Goal: Task Accomplishment & Management: Use online tool/utility

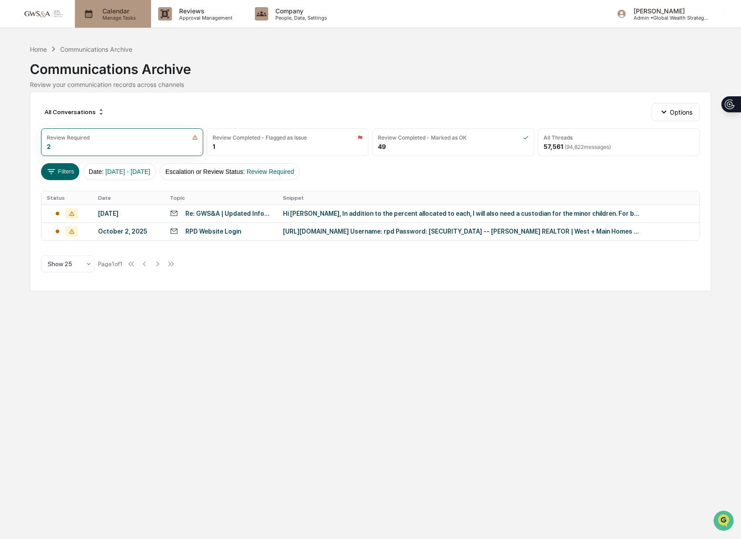
click at [115, 13] on p "Calendar" at bounding box center [117, 11] width 45 height 8
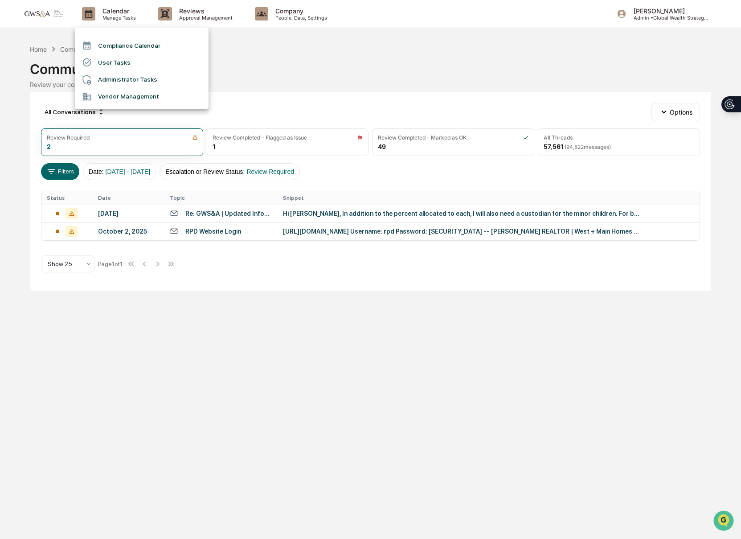
click at [204, 15] on div at bounding box center [370, 269] width 741 height 539
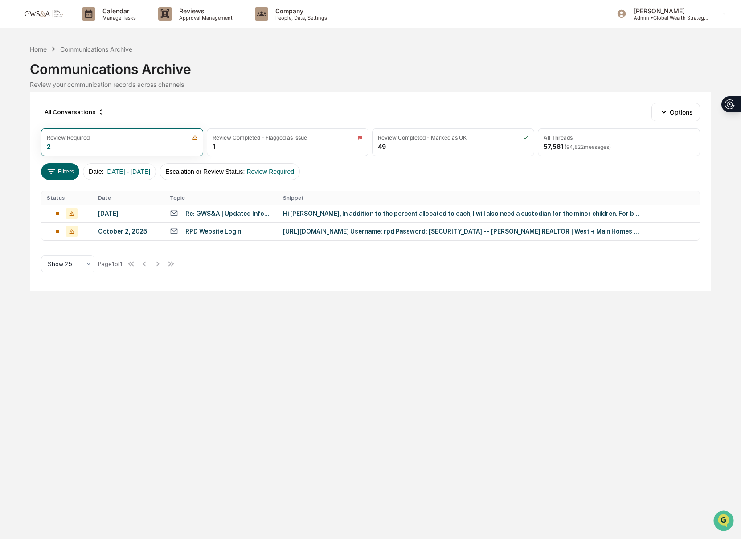
click at [194, 15] on div "Compliance Calendar User Tasks Administrator Tasks Vendor Management" at bounding box center [370, 269] width 741 height 539
click at [194, 15] on p "Approval Management" at bounding box center [204, 18] width 65 height 6
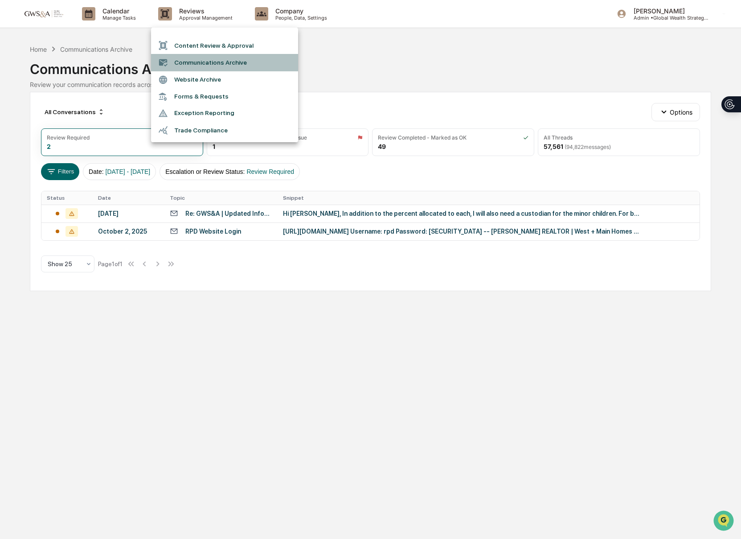
click at [196, 60] on li "Communications Archive" at bounding box center [224, 62] width 147 height 17
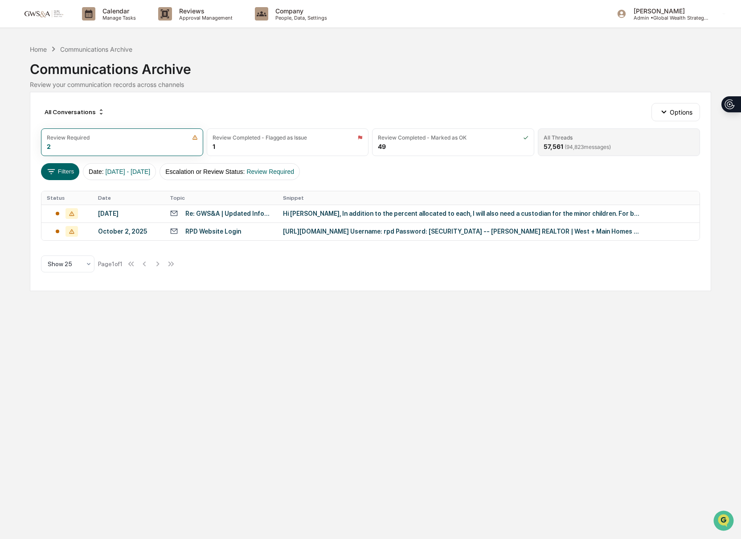
click at [583, 132] on div "All Threads 57,561 ( 94,823 messages)" at bounding box center [619, 142] width 162 height 28
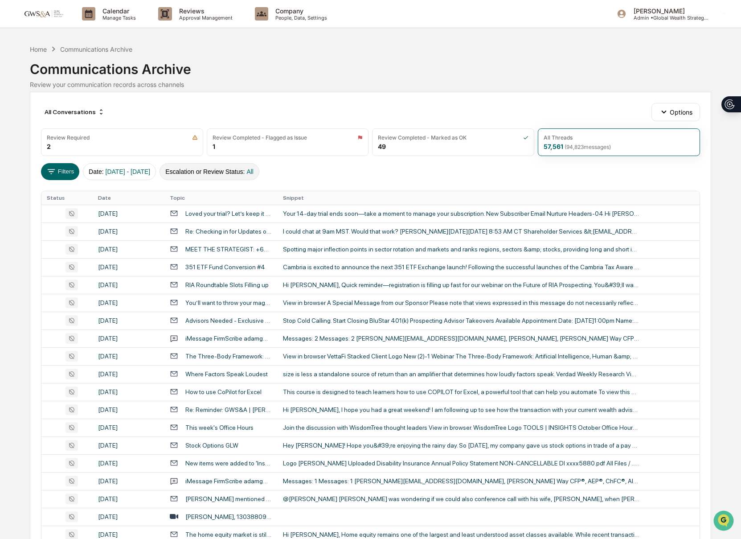
click at [259, 171] on button "Escalation or Review Status : All" at bounding box center [210, 171] width 100 height 17
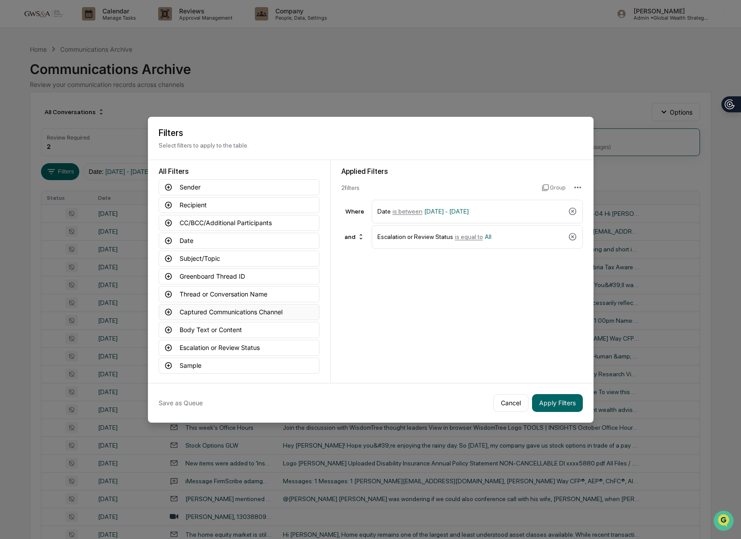
click at [165, 305] on button "Captured Communications Channel" at bounding box center [239, 312] width 161 height 16
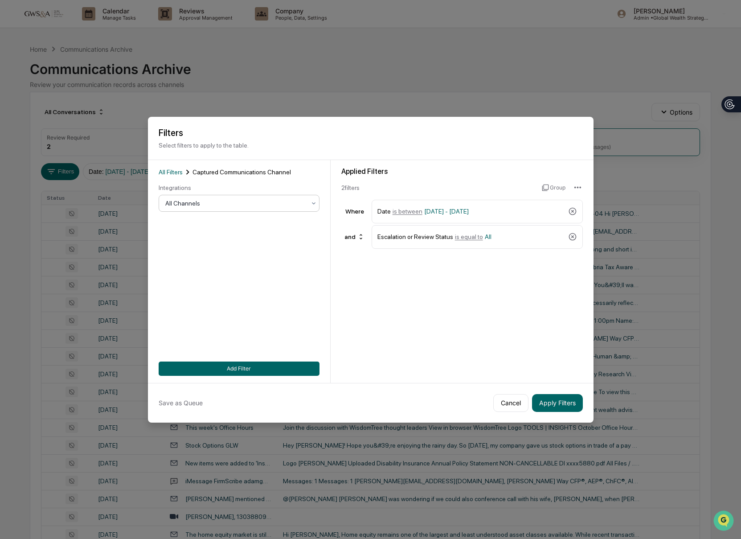
click at [181, 204] on div at bounding box center [235, 203] width 140 height 9
click at [201, 256] on div "SMS" at bounding box center [239, 261] width 160 height 18
click at [571, 403] on button "Apply Filters" at bounding box center [557, 403] width 51 height 18
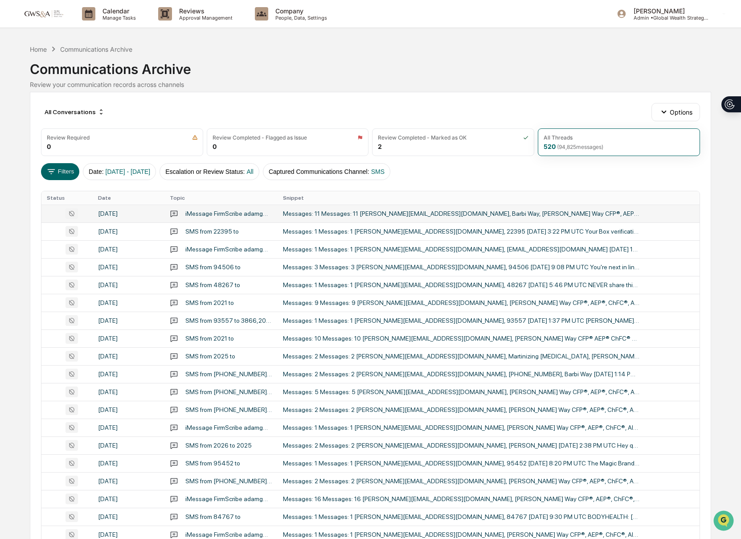
click at [383, 217] on div "Messages: 11 Messages: 11 [PERSON_NAME][EMAIL_ADDRESS][DOMAIN_NAME], Barbi Way,…" at bounding box center [461, 213] width 357 height 7
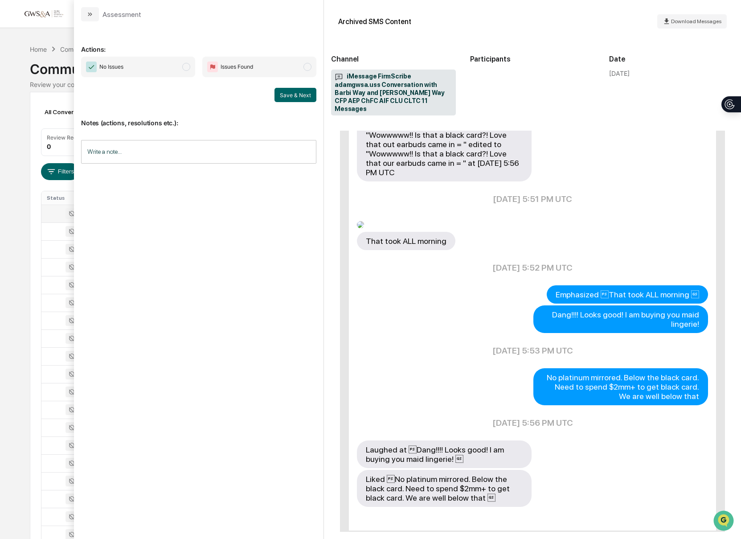
scroll to position [403, 0]
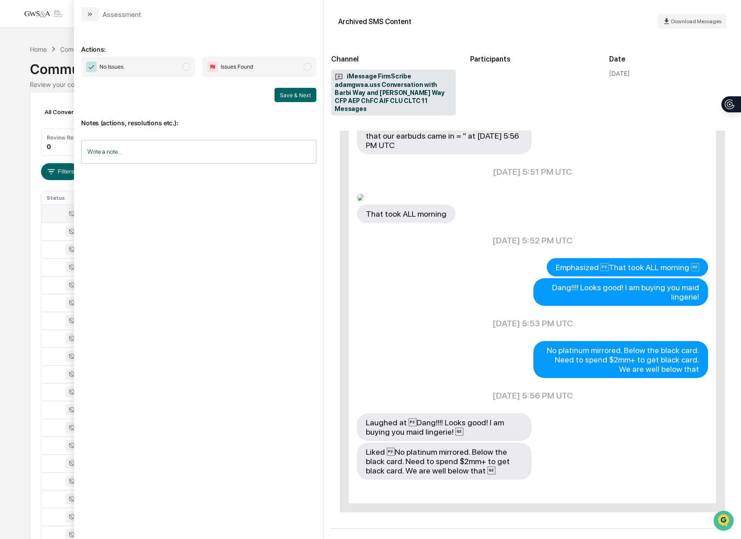
click at [95, 11] on button "modal" at bounding box center [90, 14] width 18 height 14
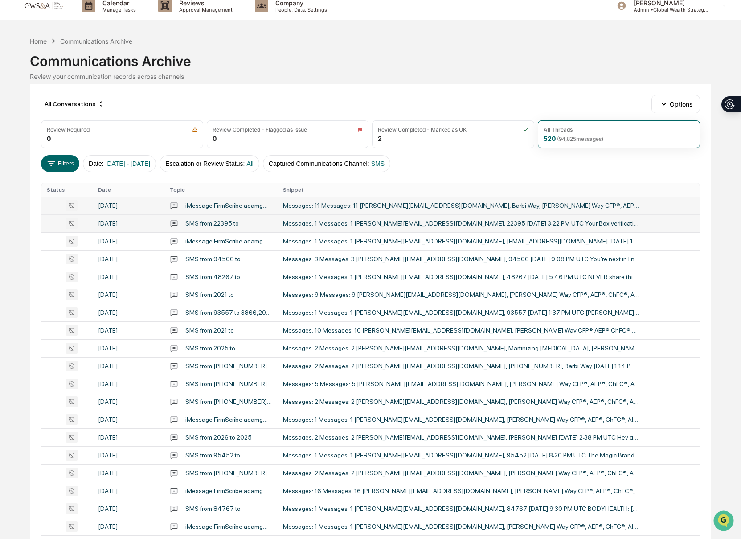
scroll to position [9, 0]
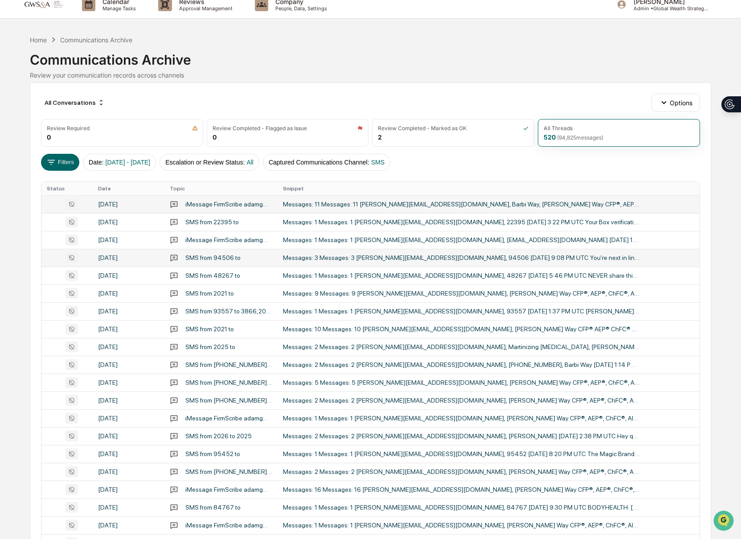
click at [416, 255] on div "Messages: 3 Messages: 3 [PERSON_NAME][EMAIL_ADDRESS][DOMAIN_NAME], 94506 [DATE]…" at bounding box center [461, 257] width 357 height 7
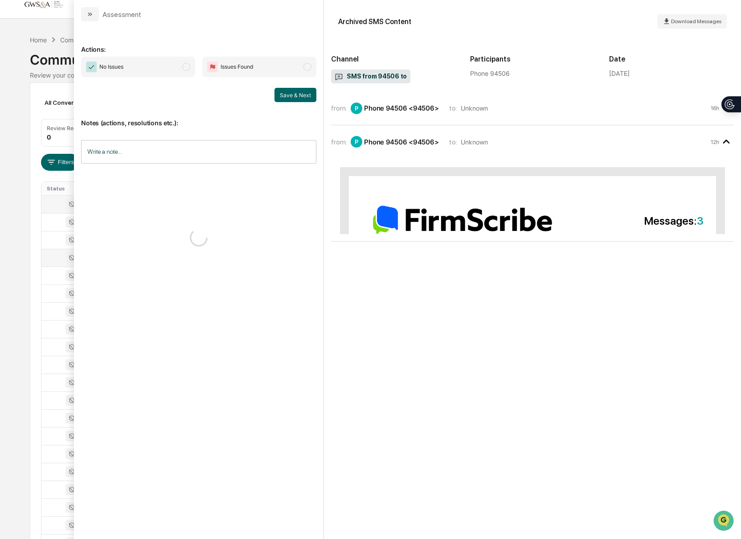
scroll to position [8, 0]
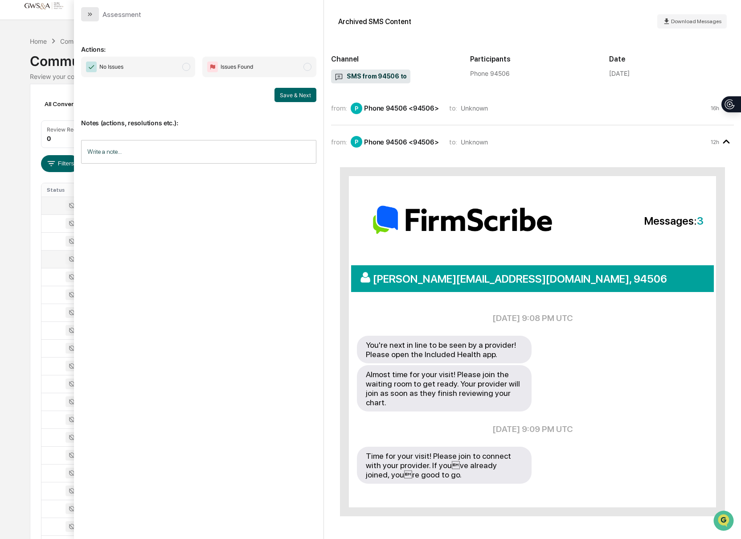
click at [86, 17] on button "modal" at bounding box center [90, 14] width 18 height 14
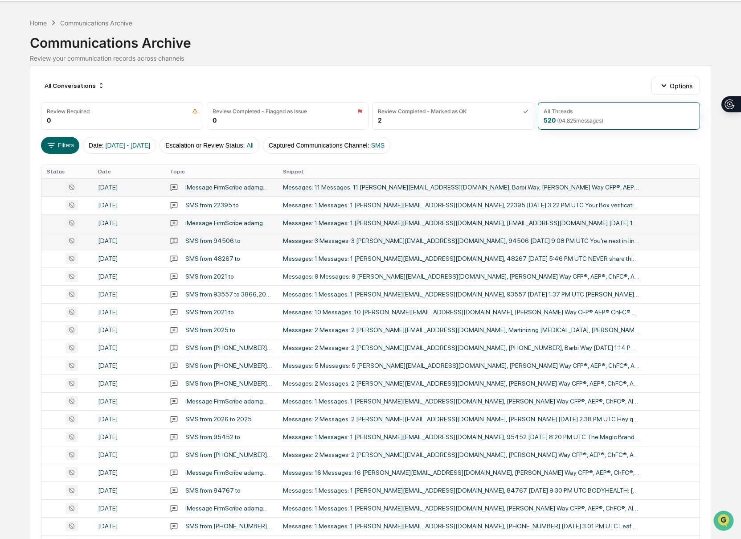
scroll to position [27, 0]
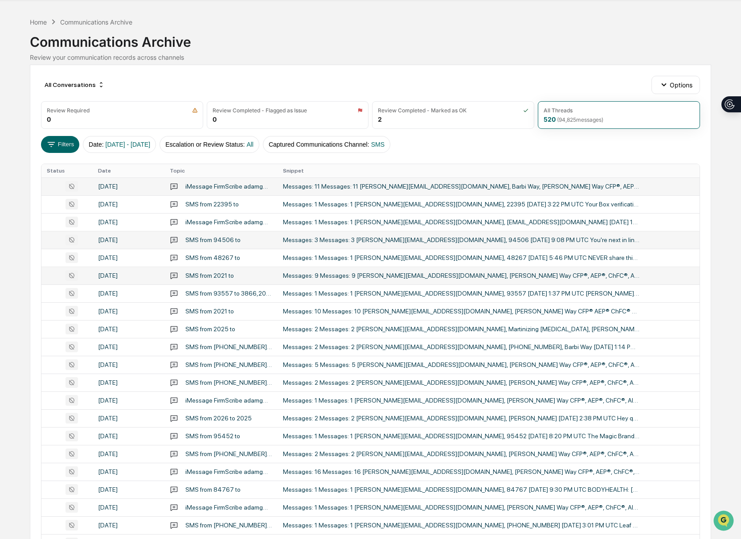
click at [513, 269] on td "Messages: 9 Messages: 9 [PERSON_NAME][EMAIL_ADDRESS][DOMAIN_NAME], [PERSON_NAME…" at bounding box center [489, 276] width 423 height 18
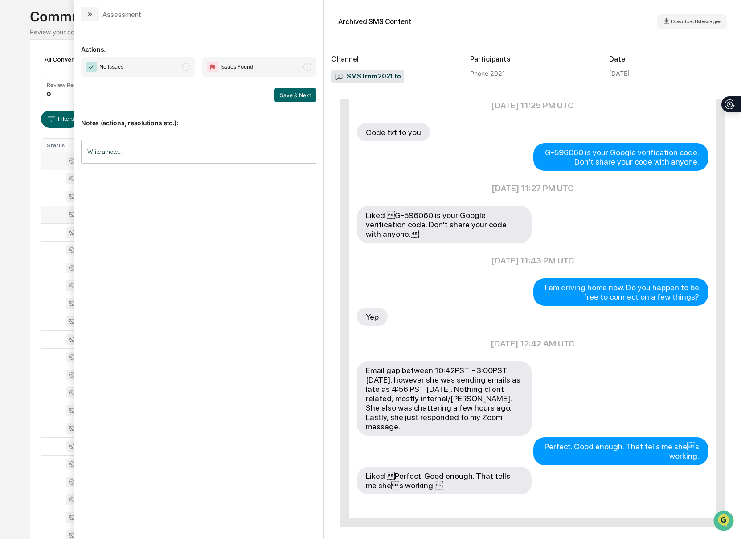
scroll to position [54, 0]
click at [89, 16] on icon "modal" at bounding box center [89, 14] width 7 height 7
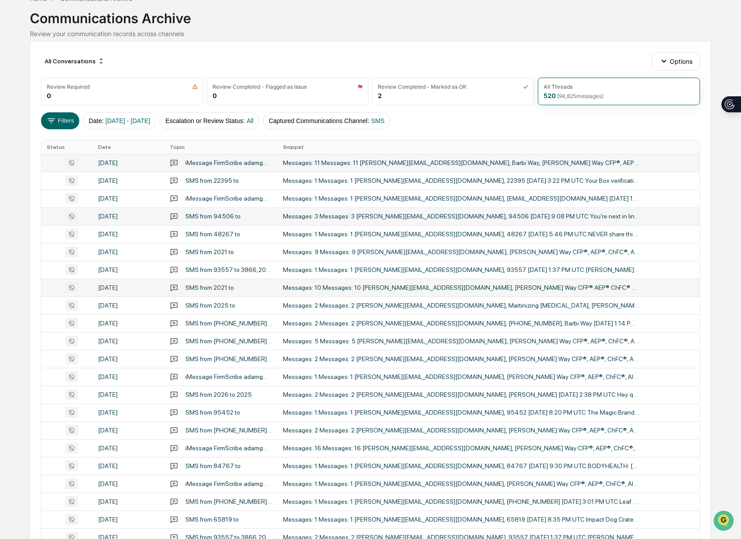
scroll to position [47, 0]
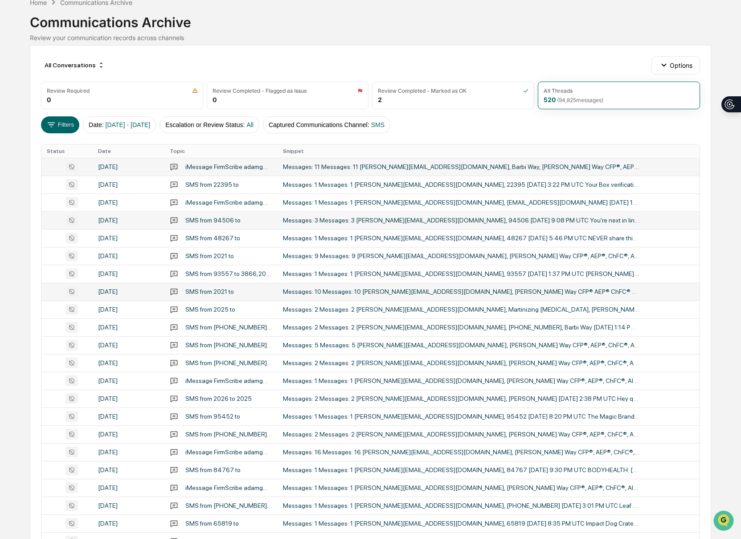
click at [553, 285] on td "Messages: 10 Messages: 10 [PERSON_NAME][EMAIL_ADDRESS][DOMAIN_NAME], [PERSON_NA…" at bounding box center [489, 292] width 423 height 18
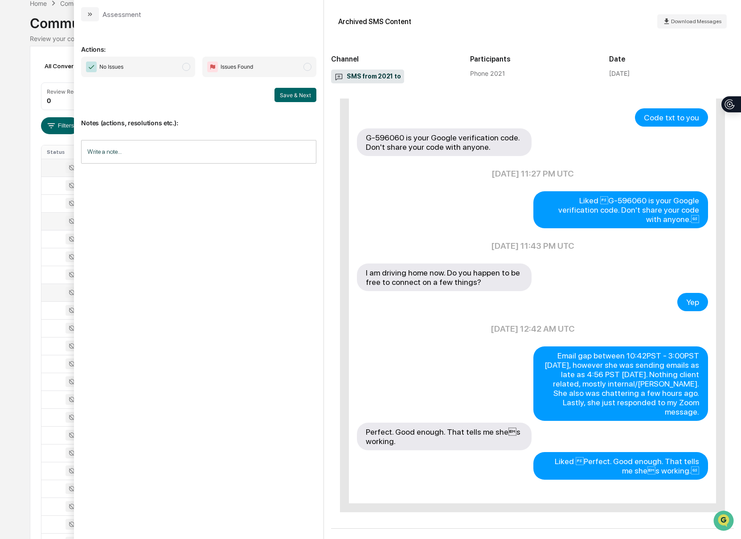
scroll to position [44, 0]
click at [92, 15] on icon "modal" at bounding box center [89, 14] width 7 height 7
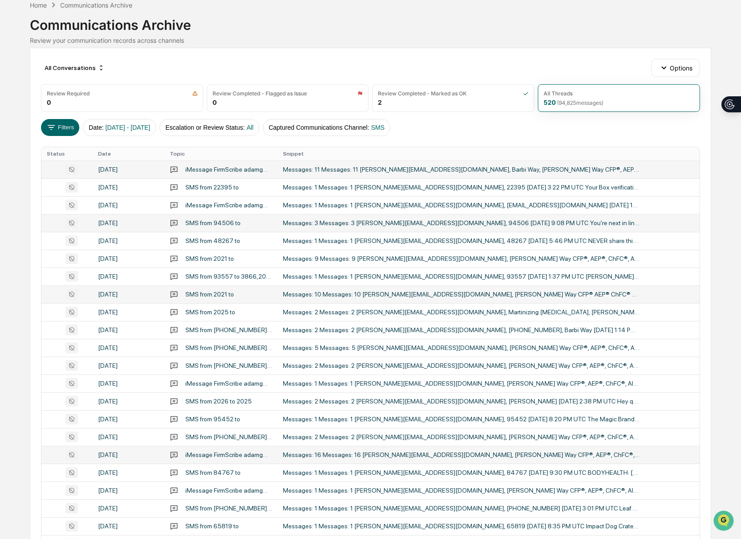
click at [521, 448] on td "Messages: 16 Messages: 16 [PERSON_NAME][EMAIL_ADDRESS][DOMAIN_NAME], [PERSON_NA…" at bounding box center [489, 455] width 423 height 18
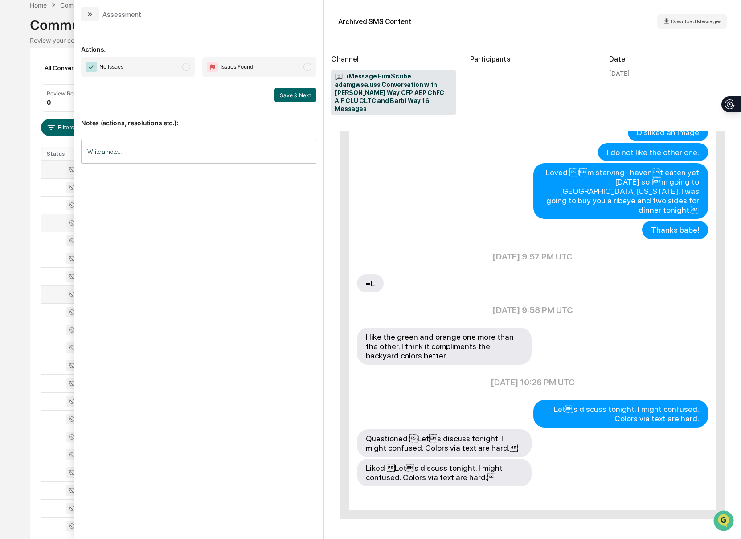
scroll to position [519, 0]
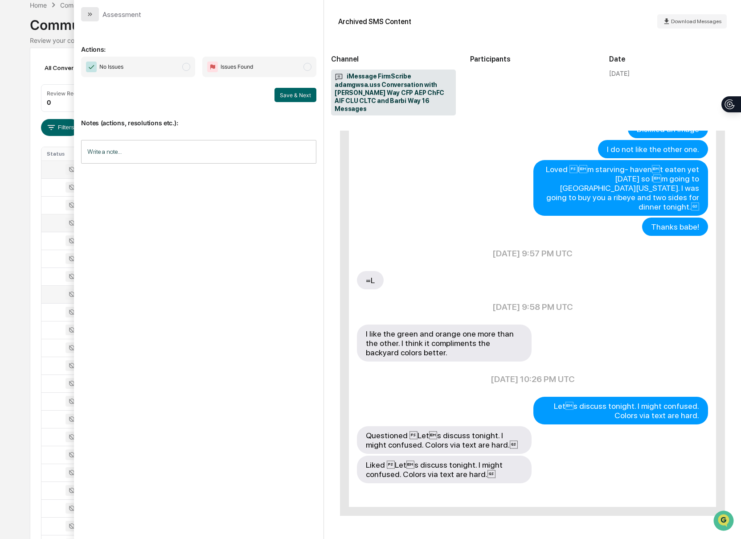
click at [88, 17] on icon "modal" at bounding box center [89, 14] width 7 height 7
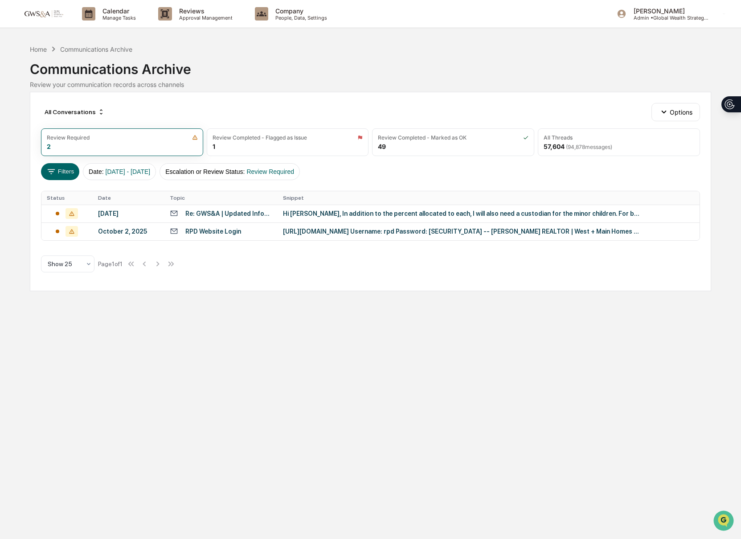
click at [598, 156] on div "All Conversations Options Review Required 2 Review Completed - Flagged as Issue…" at bounding box center [371, 191] width 682 height 199
click at [589, 152] on div "All Threads 57,604 ( 94,878 messages)" at bounding box center [619, 142] width 162 height 28
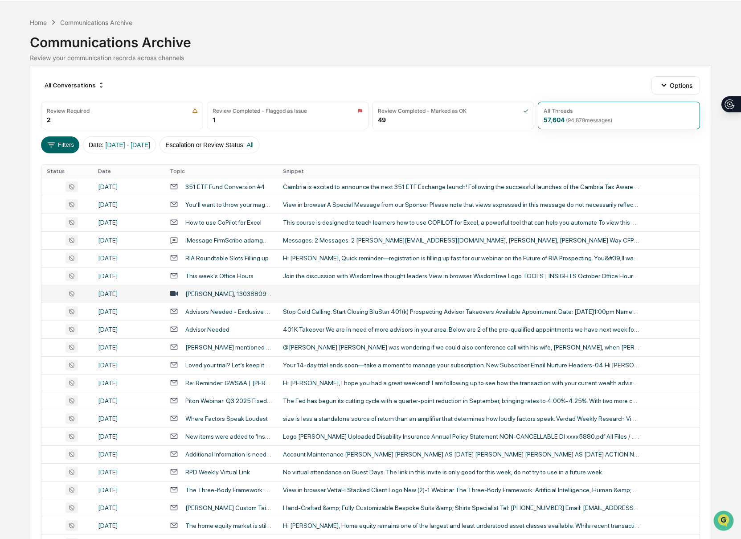
scroll to position [30, 0]
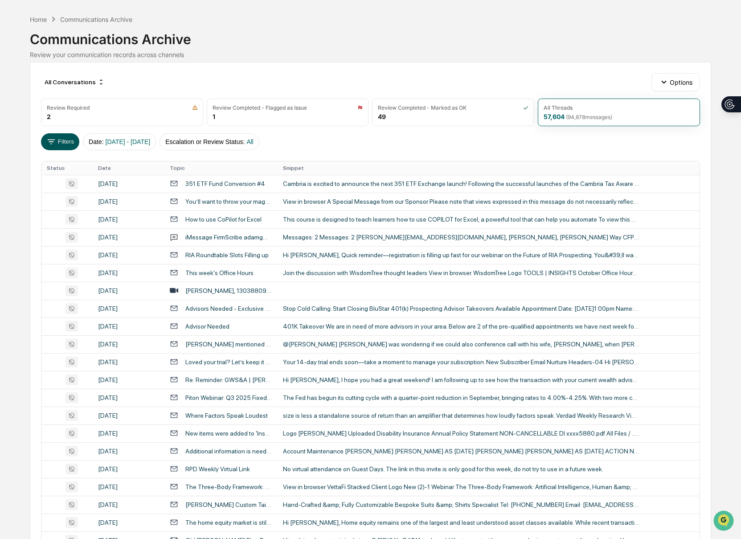
click at [71, 140] on button "Filters" at bounding box center [60, 141] width 39 height 17
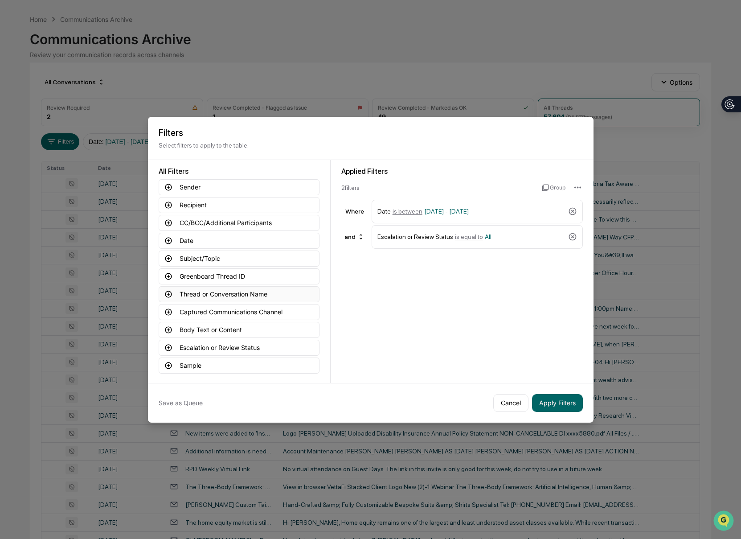
click at [212, 293] on button "Thread or Conversation Name" at bounding box center [239, 294] width 161 height 16
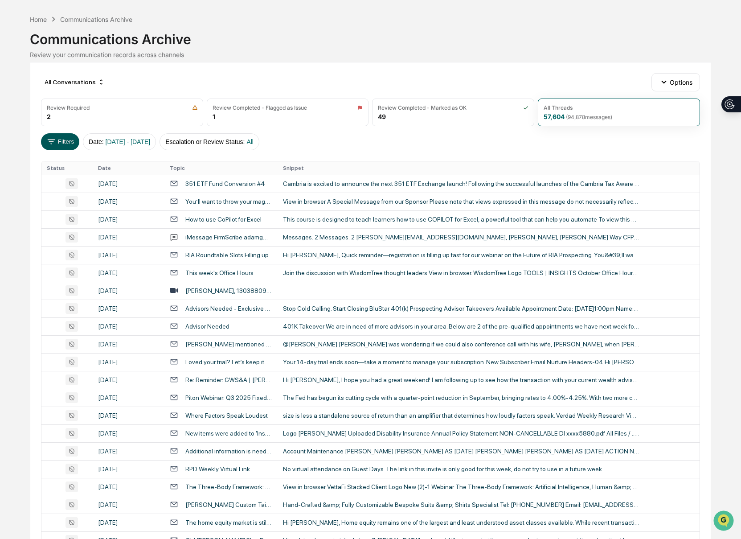
click at [49, 146] on icon at bounding box center [51, 142] width 10 height 10
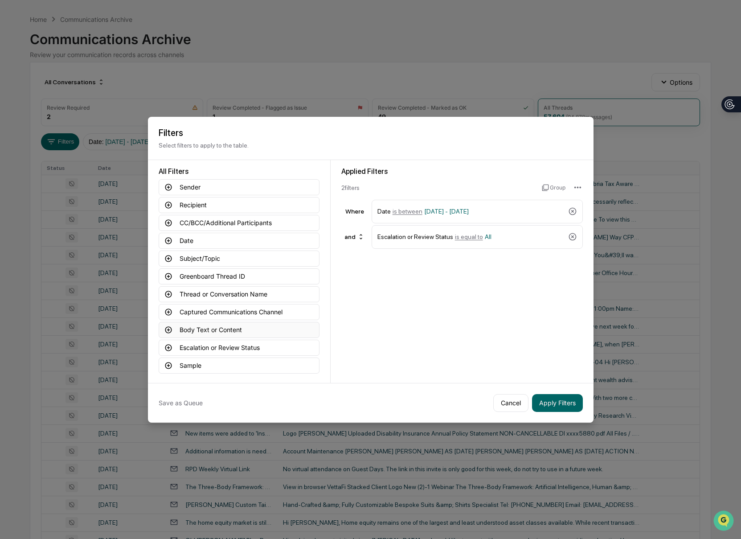
click at [212, 332] on button "Body Text or Content" at bounding box center [239, 330] width 161 height 16
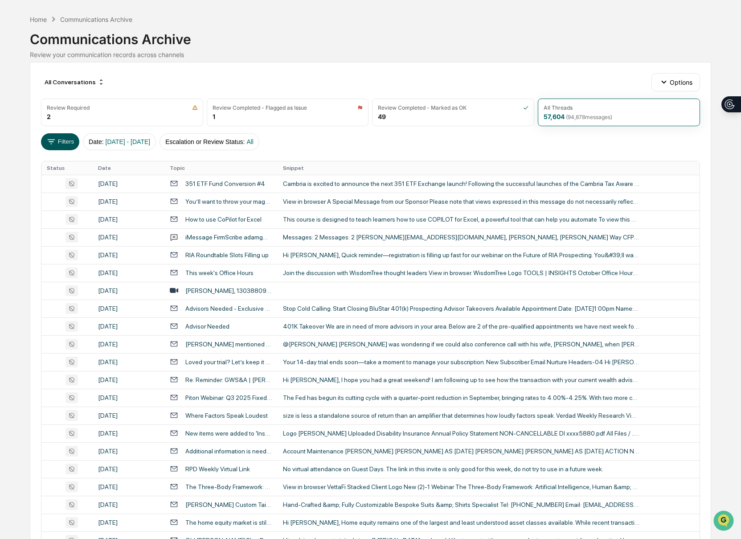
click at [61, 143] on button "Filters" at bounding box center [60, 141] width 39 height 17
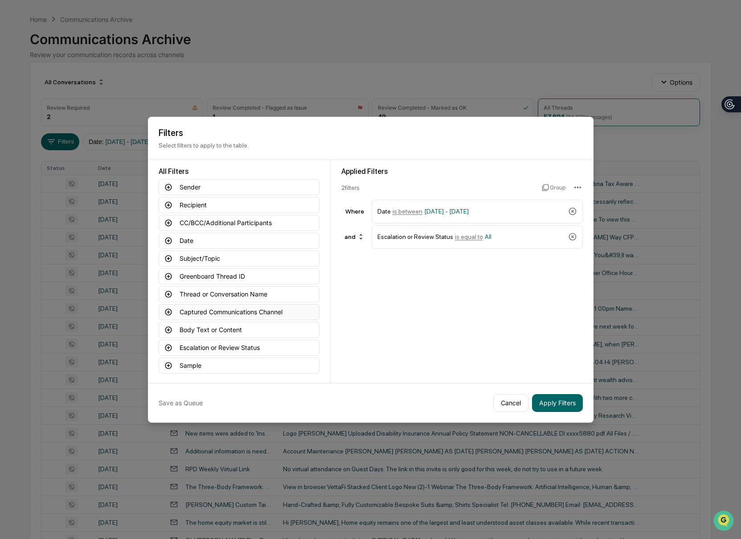
click at [185, 308] on button "Captured Communications Channel" at bounding box center [239, 312] width 161 height 16
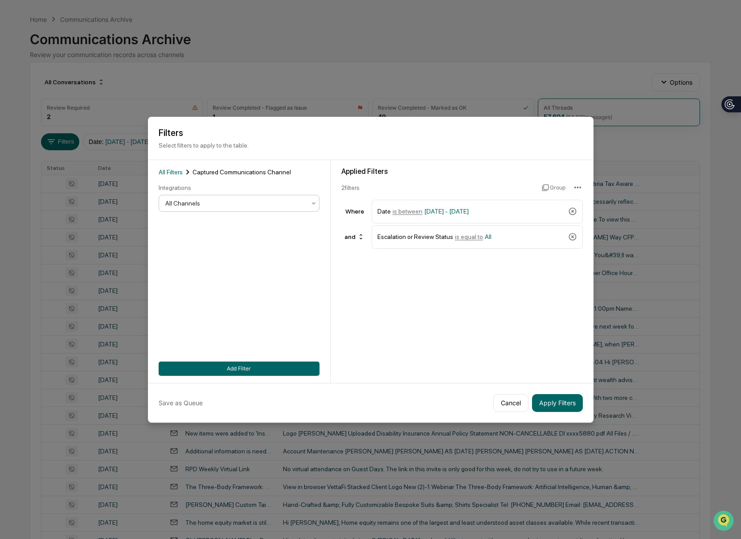
click at [187, 204] on div at bounding box center [235, 203] width 140 height 9
drag, startPoint x: 202, startPoint y: 277, endPoint x: 215, endPoint y: 179, distance: 98.5
click at [215, 179] on body "Calendar Manage Tasks Reviews Approval Management Company People, Data, Setting…" at bounding box center [370, 320] width 741 height 701
click at [221, 263] on div "Zoom Phone" at bounding box center [239, 266] width 160 height 18
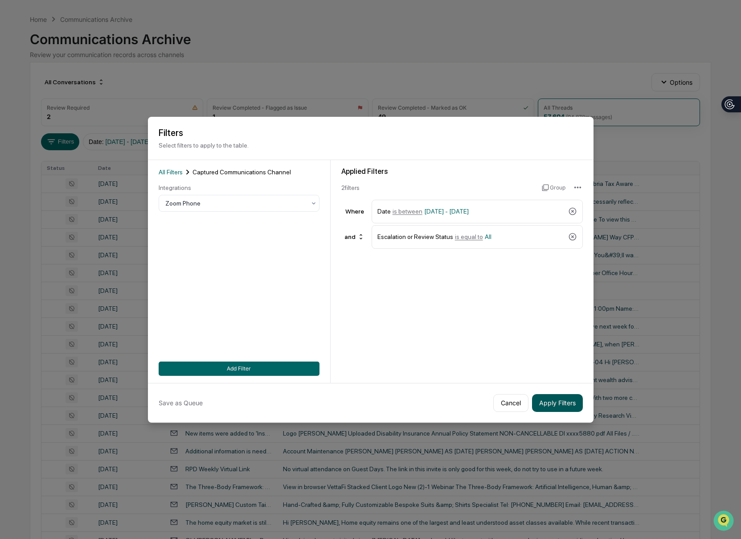
click at [542, 407] on button "Apply Filters" at bounding box center [557, 403] width 51 height 18
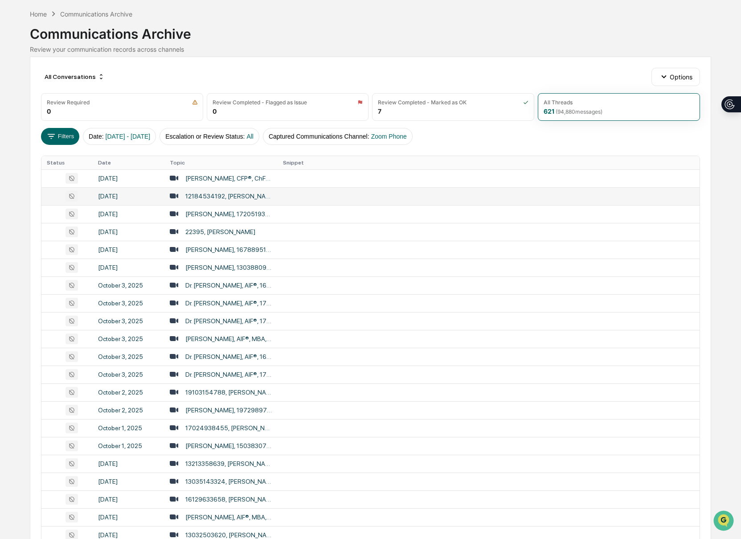
scroll to position [36, 0]
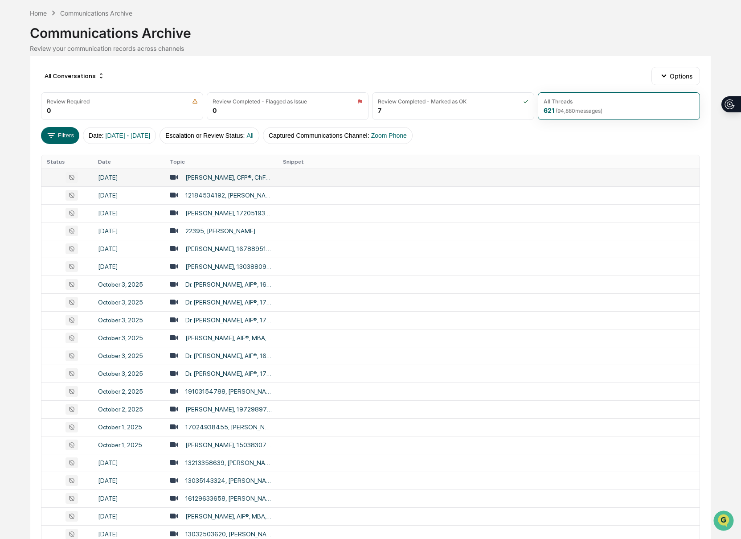
click at [267, 182] on td "[PERSON_NAME], CFP®, ChFC®, ChSNC®, CLU®, 19705661739" at bounding box center [221, 178] width 113 height 18
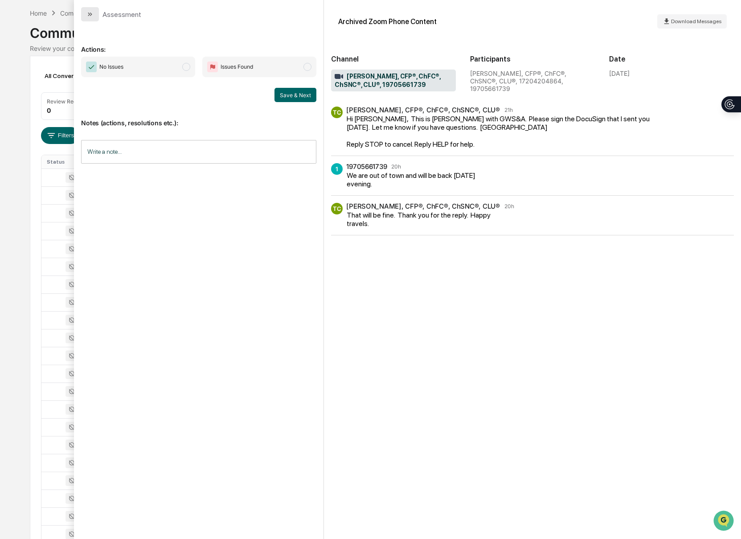
click at [94, 18] on button "modal" at bounding box center [90, 14] width 18 height 14
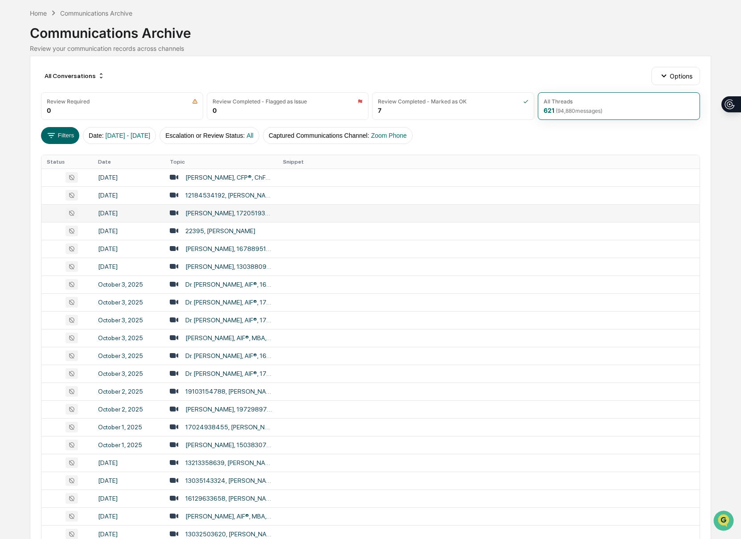
scroll to position [36, 0]
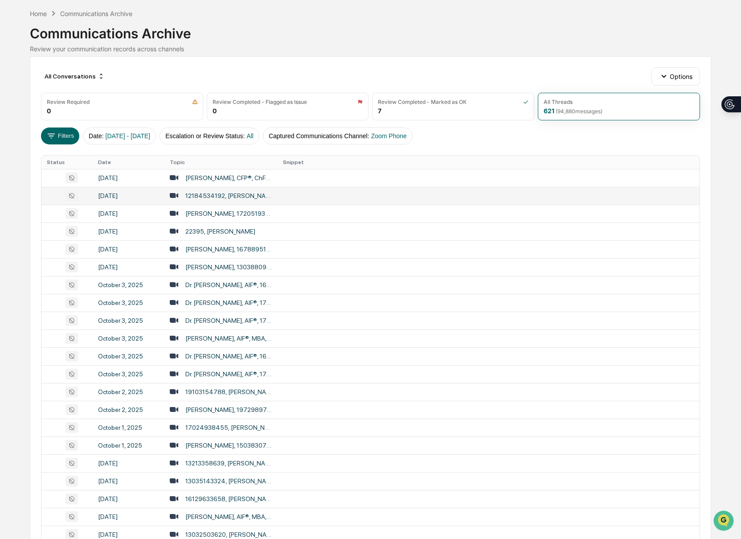
click at [226, 201] on td "12184534192, [PERSON_NAME], CFP®, CDFA" at bounding box center [221, 196] width 113 height 18
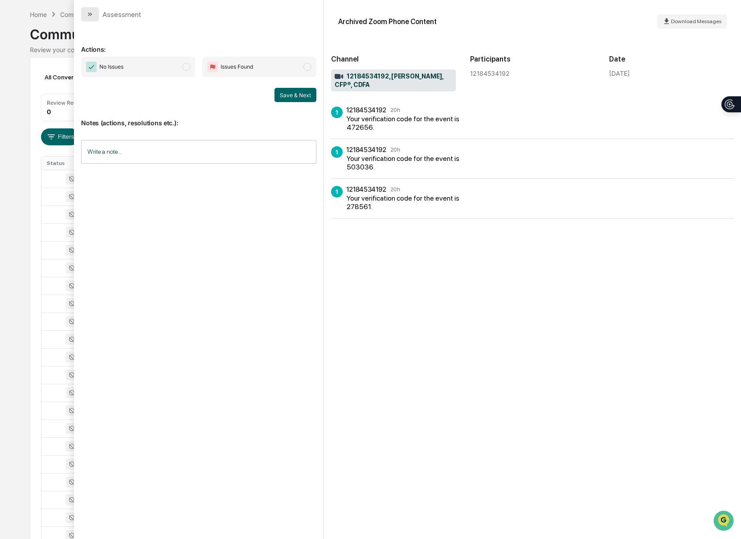
scroll to position [34, 0]
click at [90, 11] on icon "modal" at bounding box center [89, 14] width 7 height 7
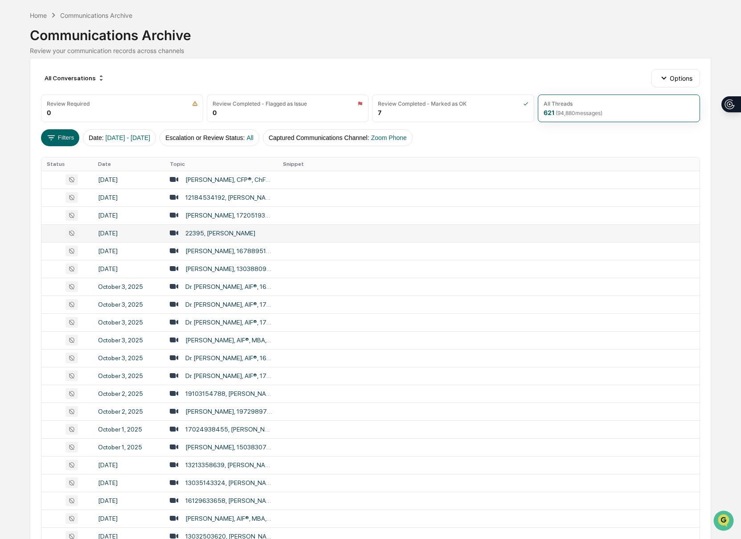
click at [247, 234] on div "22395, [PERSON_NAME]" at bounding box center [221, 233] width 103 height 8
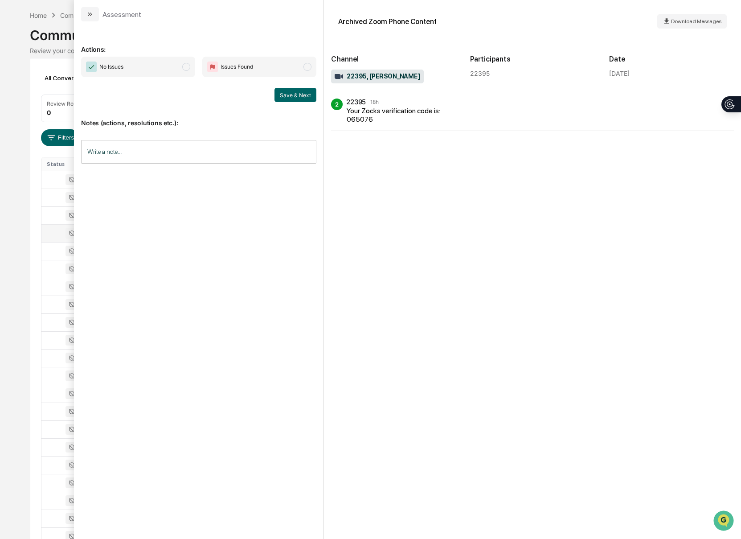
scroll to position [31, 0]
click at [88, 12] on icon "modal" at bounding box center [89, 14] width 2 height 4
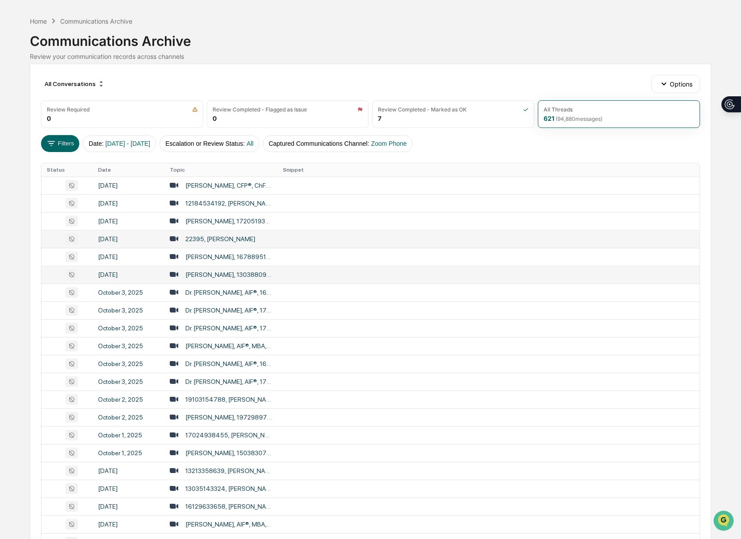
click at [297, 272] on td at bounding box center [489, 275] width 423 height 18
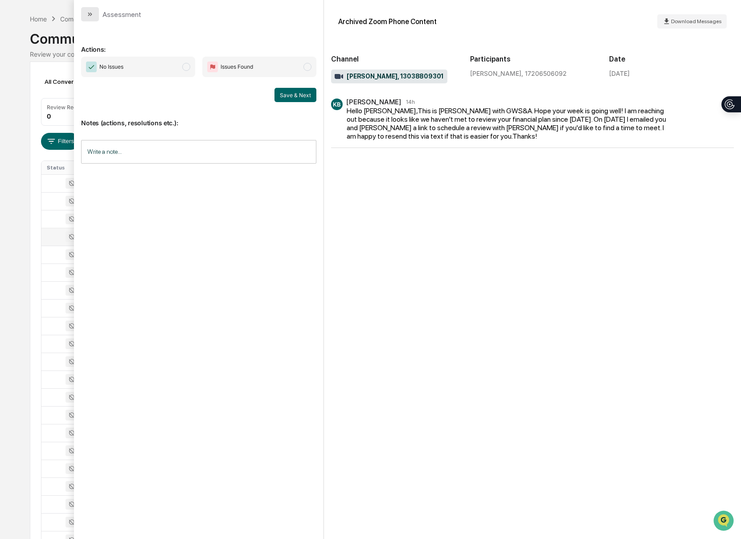
click at [94, 16] on icon "modal" at bounding box center [89, 14] width 7 height 7
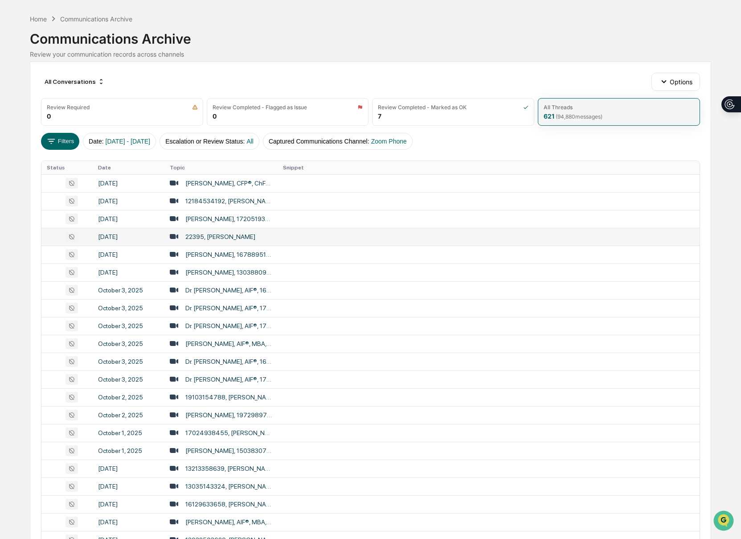
click at [603, 114] on span "( 94,880 messages)" at bounding box center [579, 116] width 47 height 7
click at [578, 106] on div "All Threads" at bounding box center [619, 107] width 151 height 7
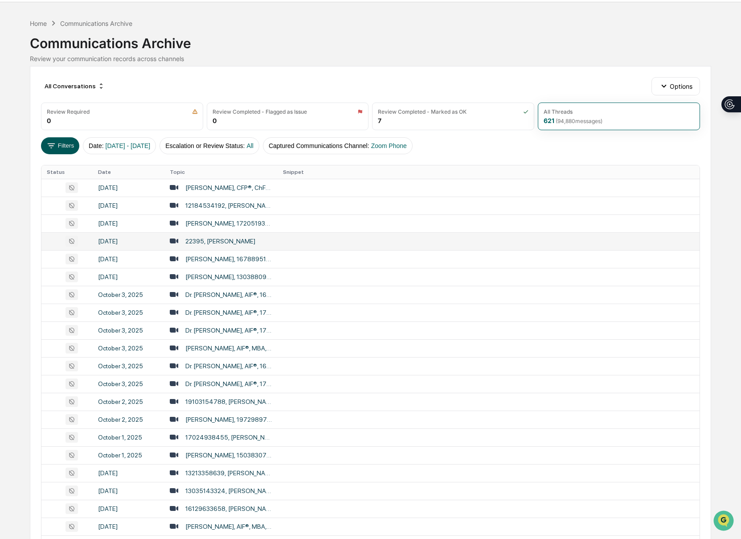
click at [60, 140] on button "Filters" at bounding box center [60, 145] width 39 height 17
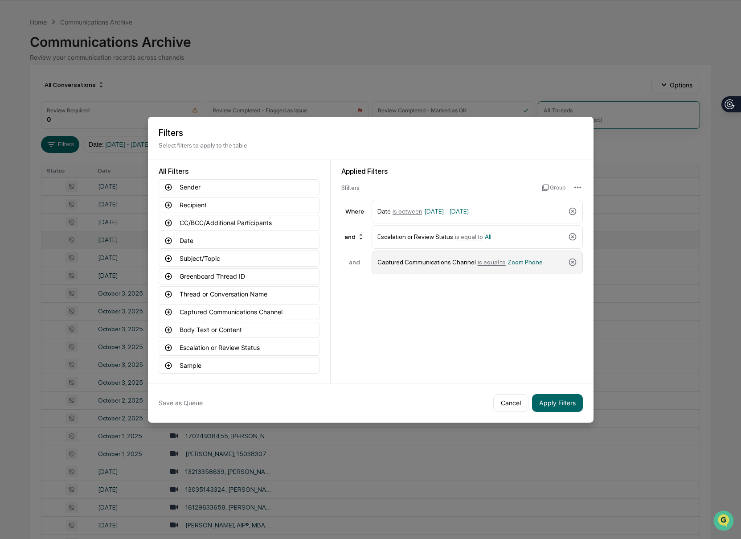
click at [543, 263] on span "Zoom Phone" at bounding box center [525, 262] width 35 height 7
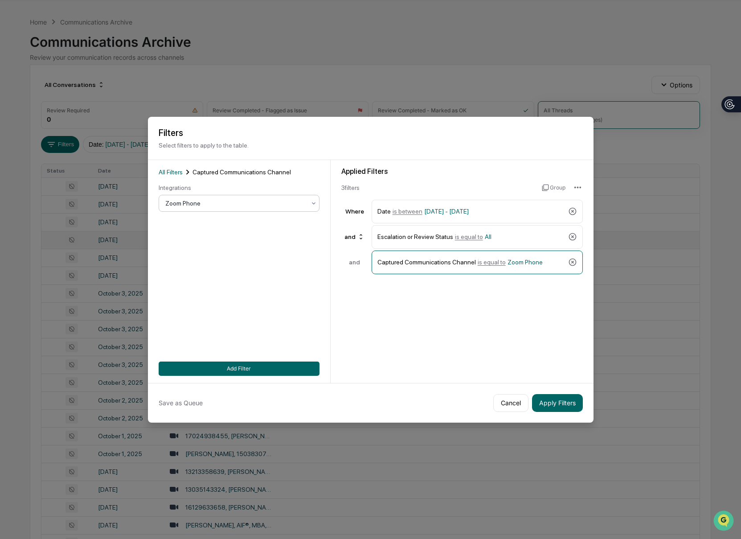
click at [259, 205] on div at bounding box center [235, 203] width 140 height 9
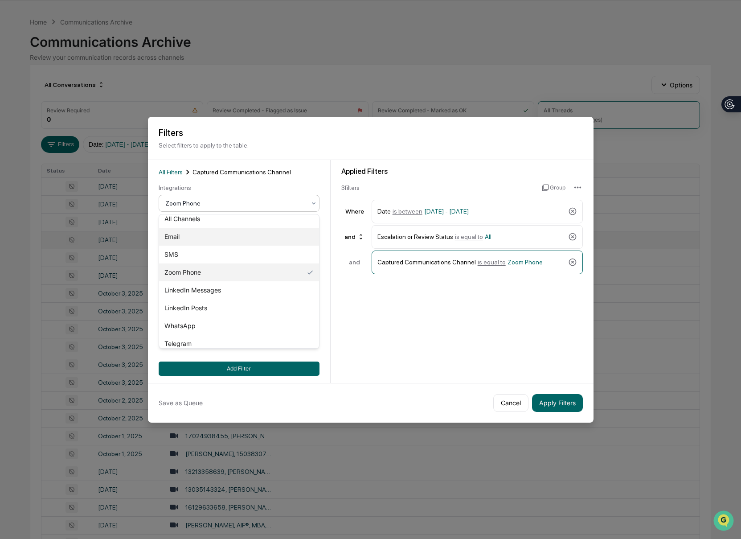
scroll to position [6, 0]
click at [255, 237] on div "Email" at bounding box center [239, 237] width 160 height 18
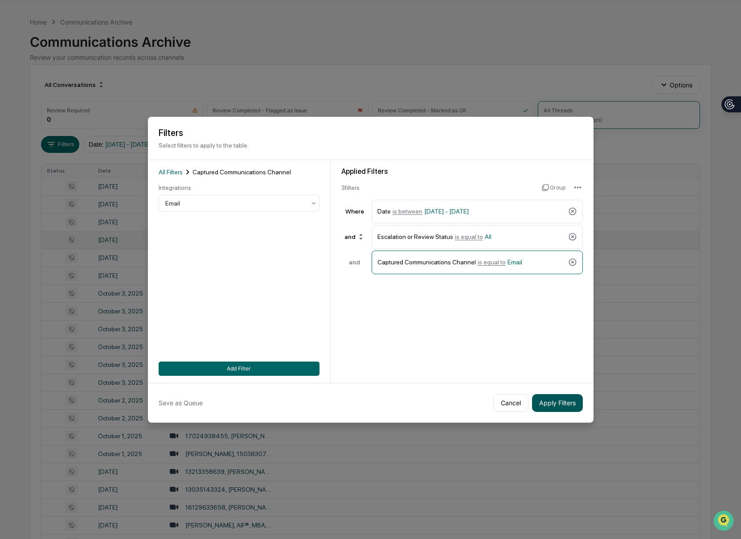
click at [564, 407] on button "Apply Filters" at bounding box center [557, 403] width 51 height 18
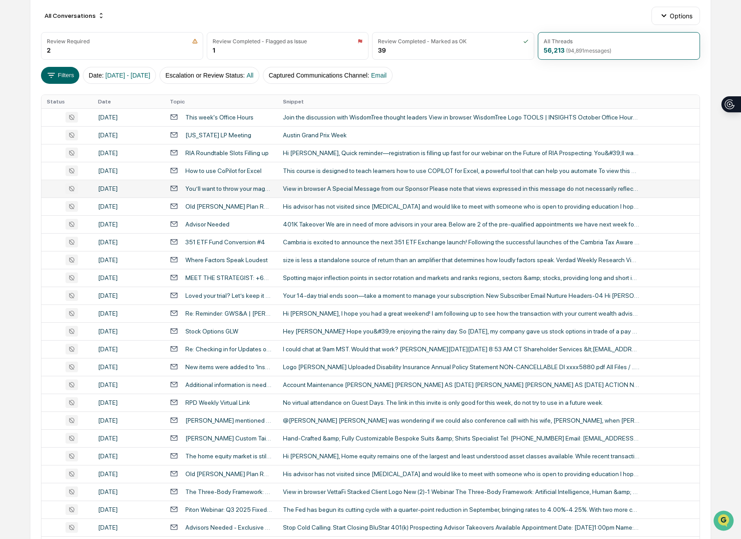
scroll to position [163, 0]
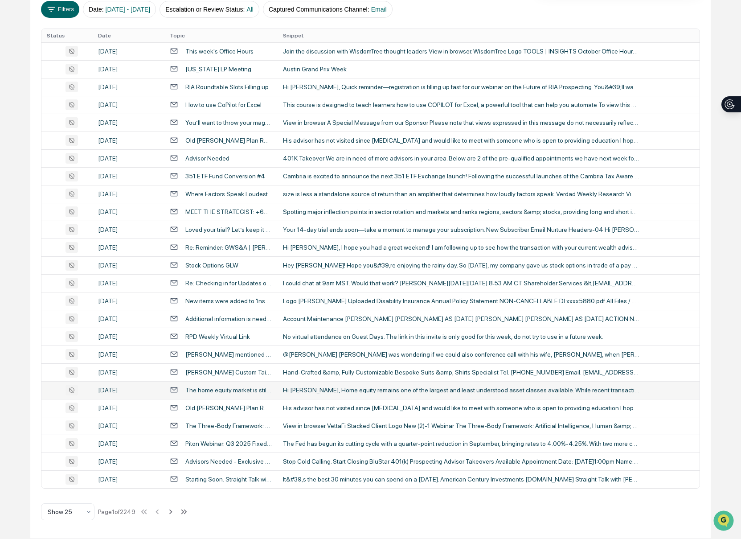
click at [378, 394] on td "Hi [PERSON_NAME], Home equity remains one of the largest and least understood a…" at bounding box center [489, 390] width 423 height 18
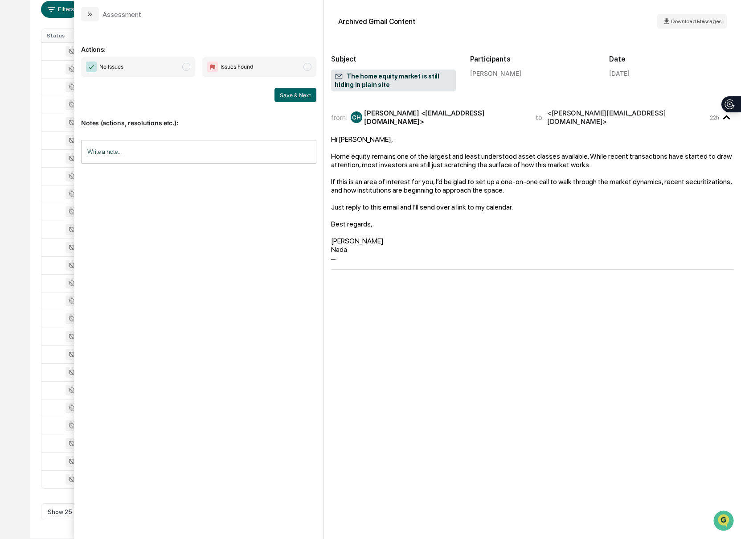
click at [95, 14] on button "modal" at bounding box center [90, 14] width 18 height 14
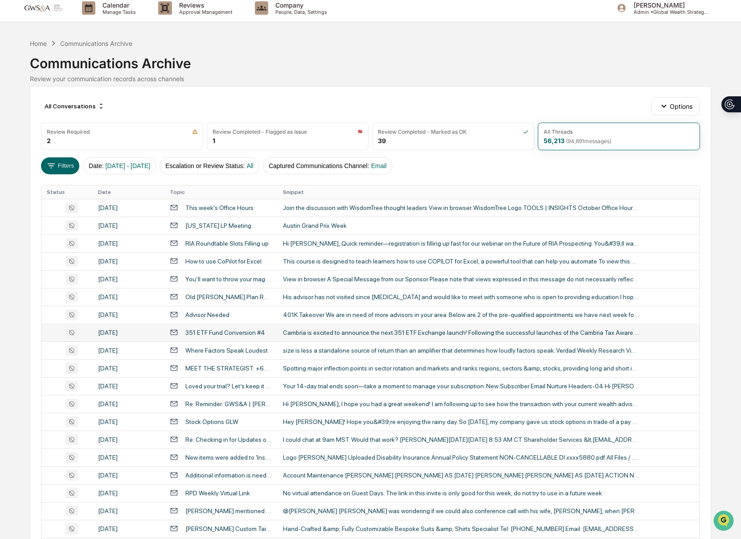
scroll to position [6, 0]
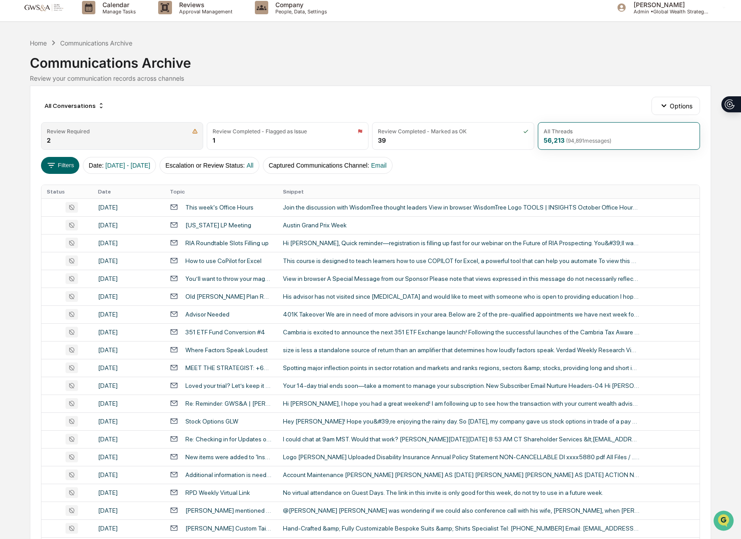
click at [160, 140] on div "Review Required 2" at bounding box center [122, 136] width 162 height 28
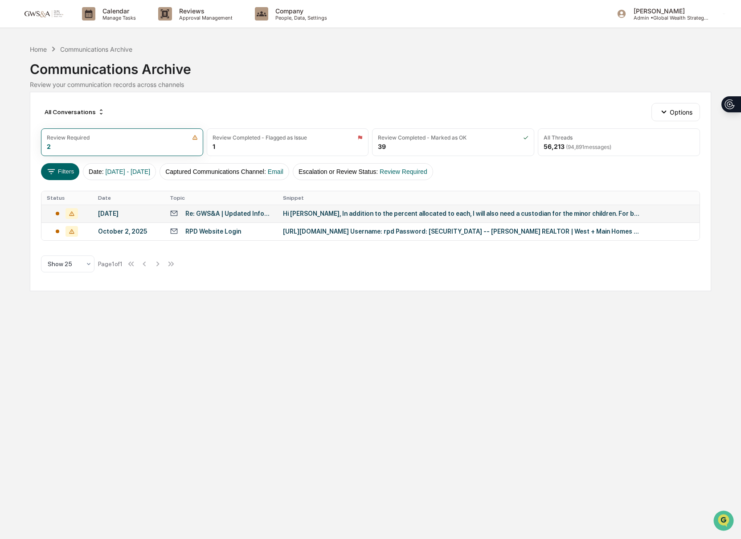
scroll to position [0, 0]
click at [480, 218] on td "Hi [PERSON_NAME], In addition to the percent allocated to each, I will also nee…" at bounding box center [489, 214] width 423 height 18
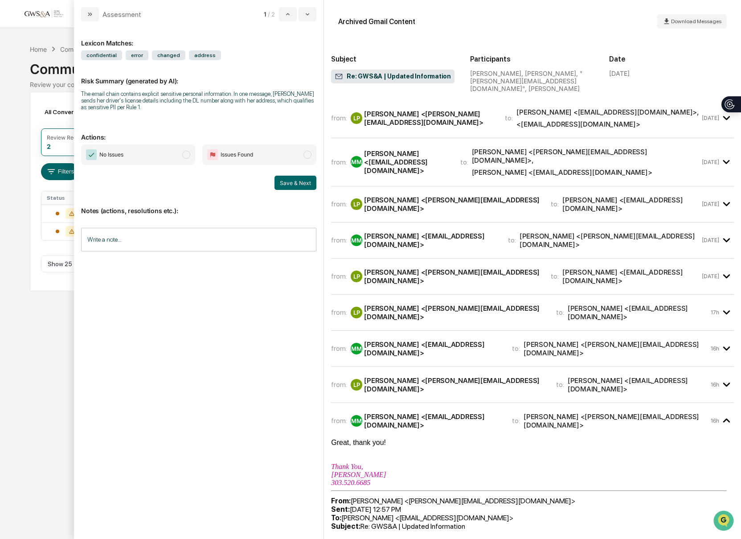
scroll to position [176, 0]
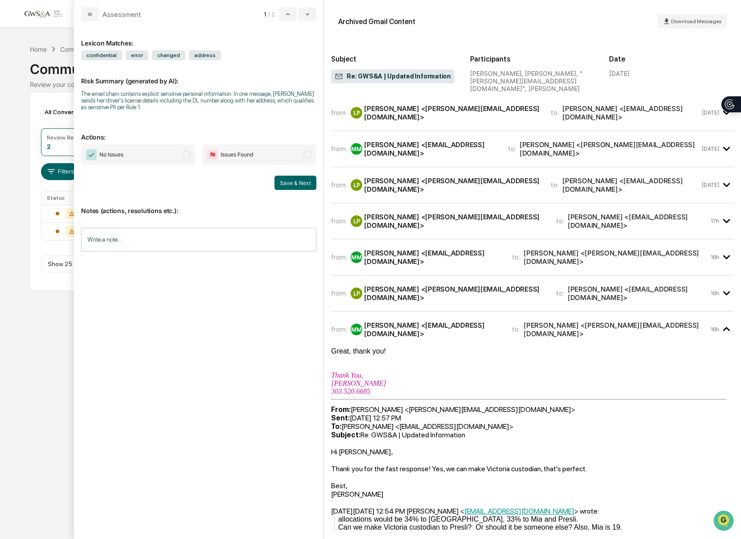
click at [180, 154] on span "No Issues" at bounding box center [138, 154] width 114 height 21
click at [301, 186] on button "Save & Next" at bounding box center [296, 183] width 42 height 14
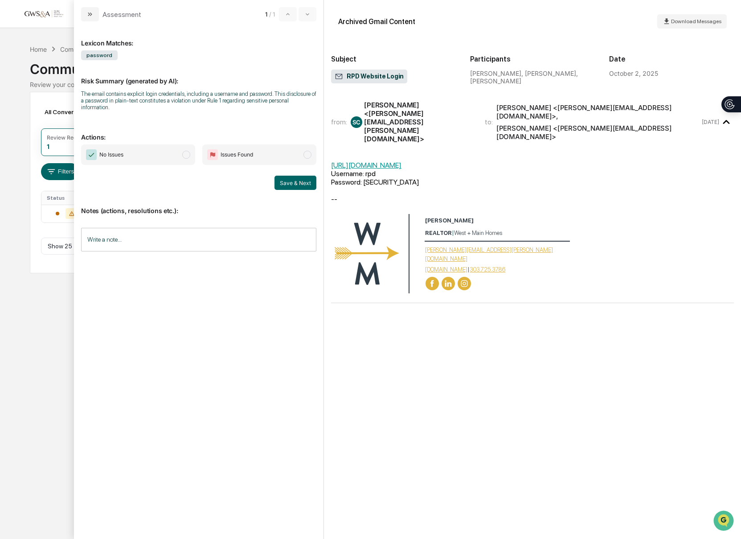
click at [192, 156] on span "No Issues" at bounding box center [138, 154] width 114 height 21
click at [311, 186] on button "Save & Next" at bounding box center [296, 183] width 42 height 14
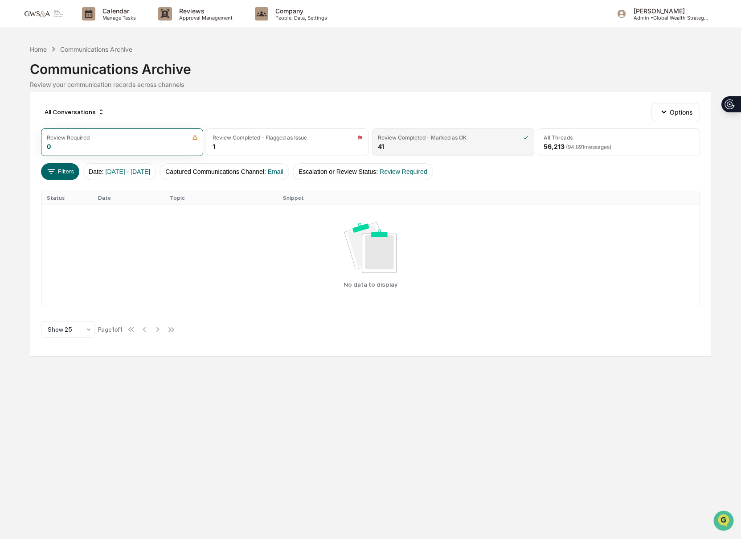
click at [427, 144] on div "Review Completed - Marked as OK 41" at bounding box center [453, 142] width 162 height 28
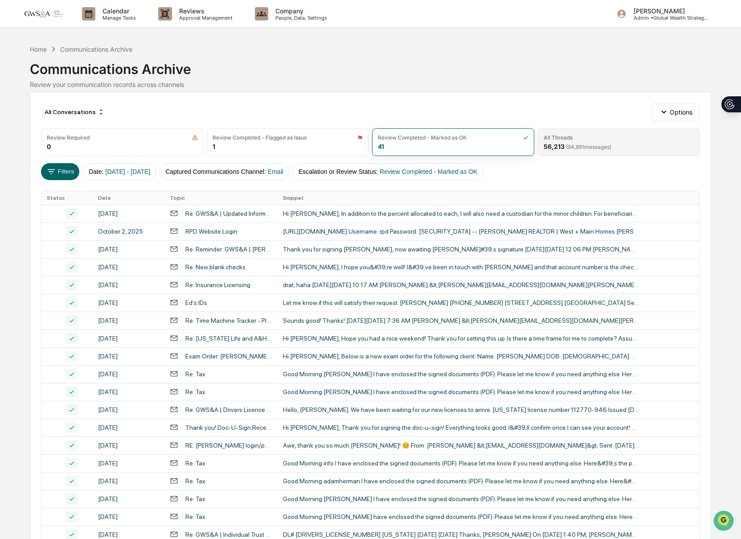
click at [608, 148] on span "( 94,891 messages)" at bounding box center [588, 147] width 45 height 7
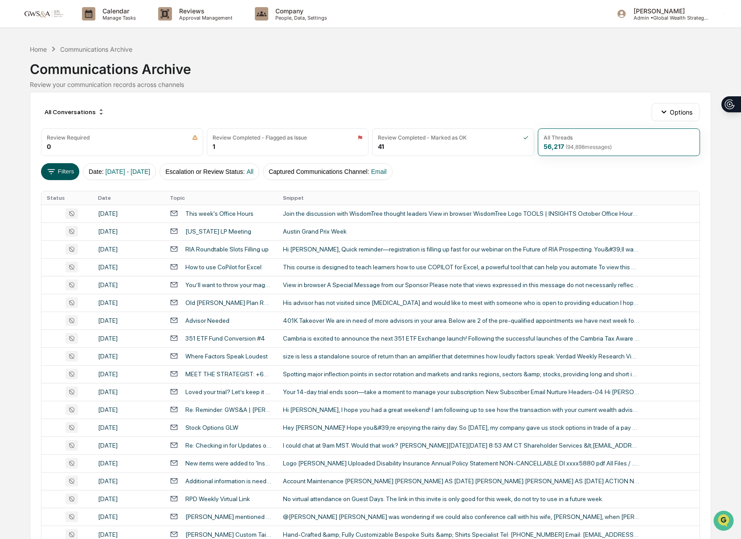
click at [66, 173] on button "Filters" at bounding box center [60, 171] width 39 height 17
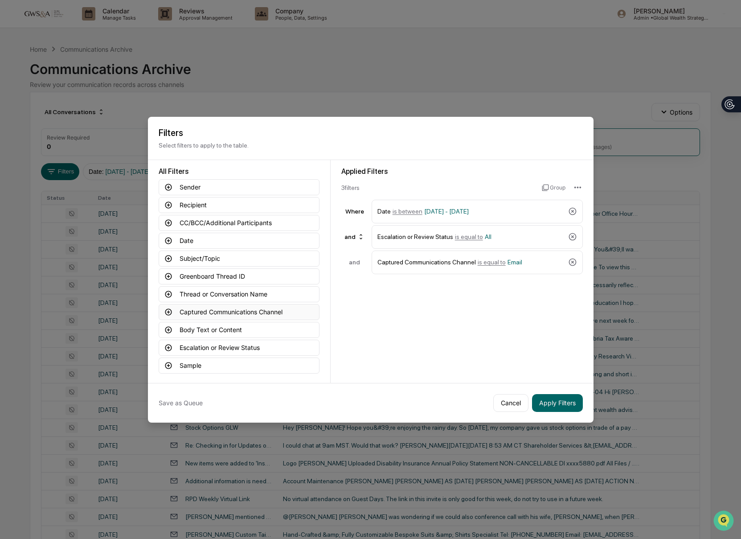
click at [190, 314] on button "Captured Communications Channel" at bounding box center [239, 312] width 161 height 16
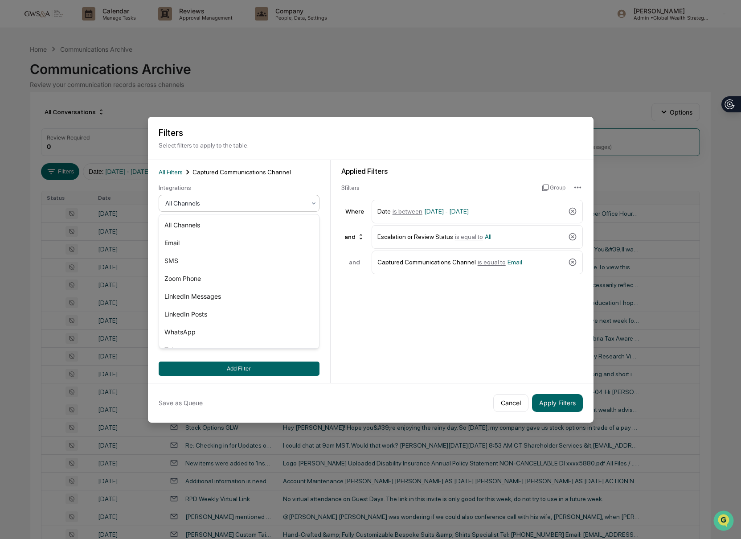
click at [223, 211] on div "All Channels" at bounding box center [239, 203] width 161 height 17
click at [202, 256] on div "SMS" at bounding box center [239, 261] width 160 height 18
drag, startPoint x: 294, startPoint y: 367, endPoint x: 319, endPoint y: 371, distance: 25.8
click at [294, 367] on button "Add Filter" at bounding box center [239, 369] width 161 height 14
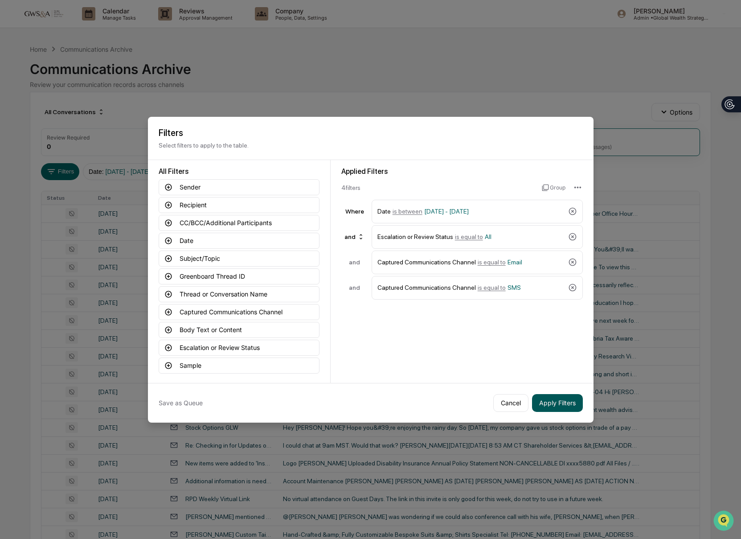
click at [559, 404] on button "Apply Filters" at bounding box center [557, 403] width 51 height 18
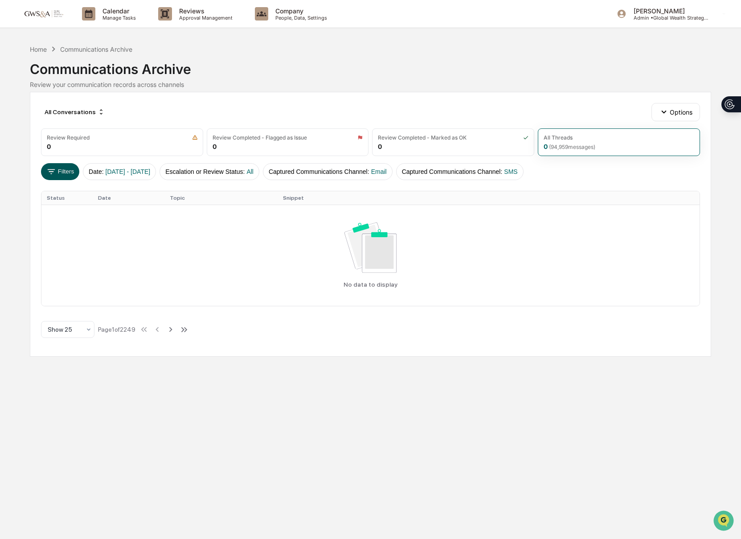
click at [58, 170] on button "Filters" at bounding box center [60, 171] width 39 height 17
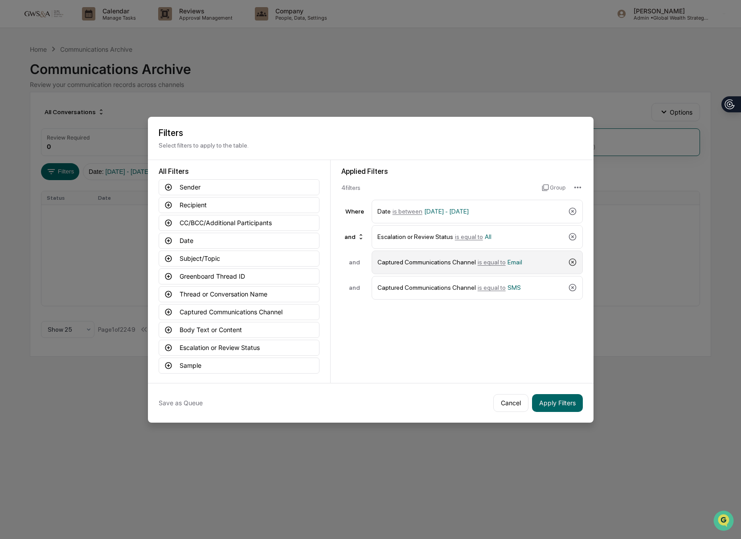
click at [572, 260] on icon at bounding box center [573, 263] width 8 height 8
click at [571, 401] on button "Apply Filters" at bounding box center [557, 403] width 51 height 18
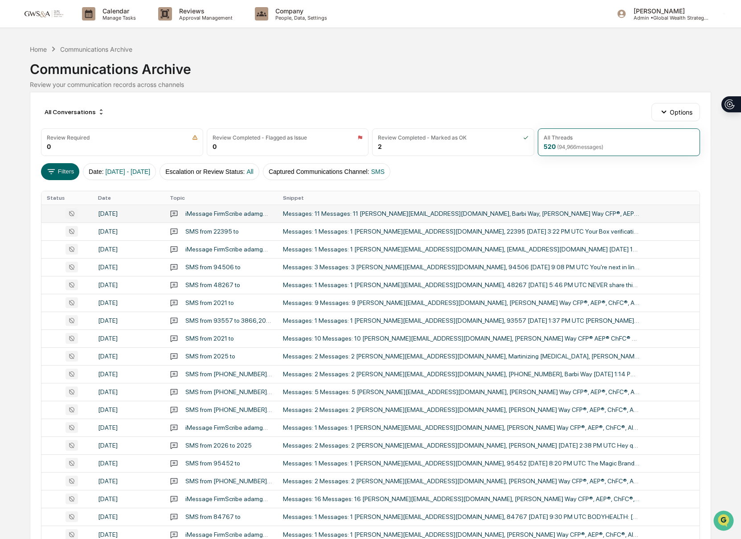
click at [494, 215] on div "Messages: 11 Messages: 11 [PERSON_NAME][EMAIL_ADDRESS][DOMAIN_NAME], Barbi Way,…" at bounding box center [461, 213] width 357 height 7
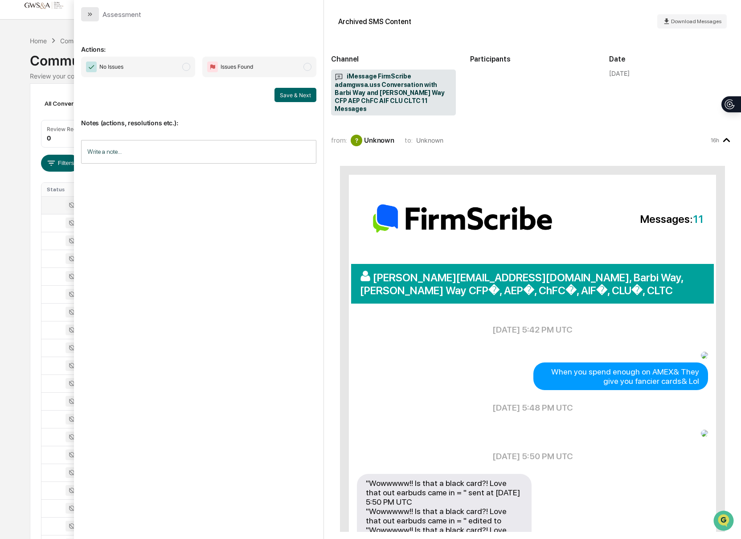
click at [92, 14] on icon "modal" at bounding box center [91, 14] width 2 height 4
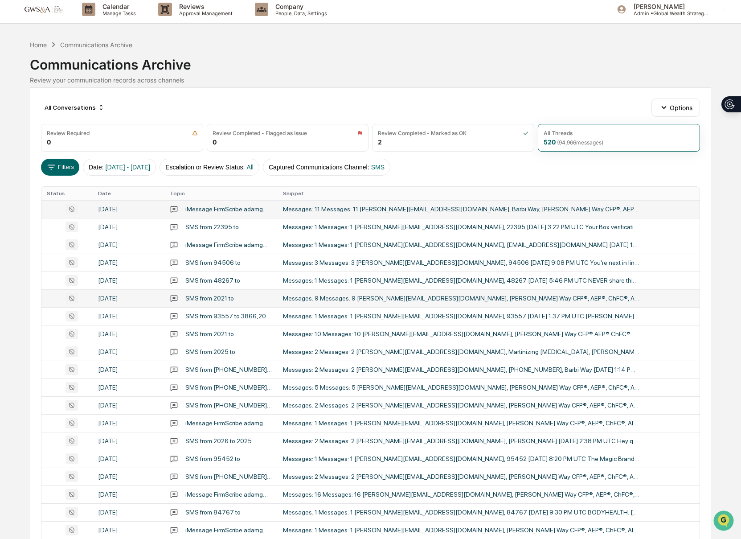
click at [559, 300] on td "Messages: 9 Messages: 9 [PERSON_NAME][EMAIL_ADDRESS][DOMAIN_NAME], [PERSON_NAME…" at bounding box center [489, 298] width 423 height 18
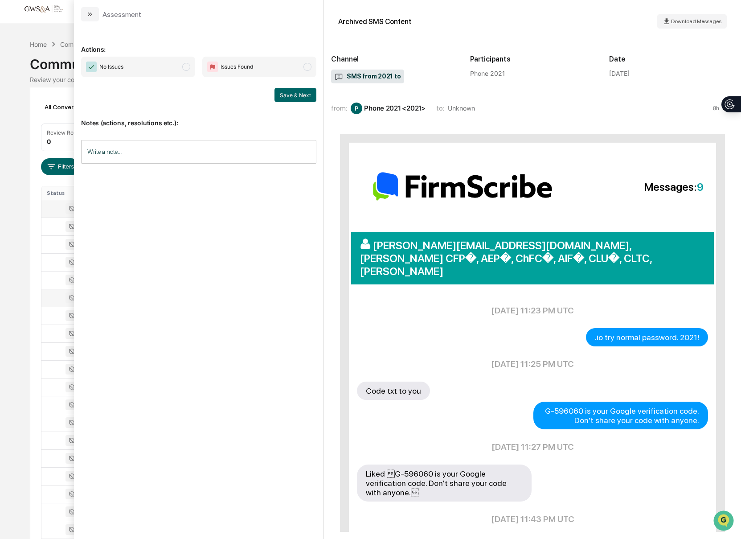
scroll to position [260, 0]
